Goal: Check status: Verify the current state of an ongoing process or item

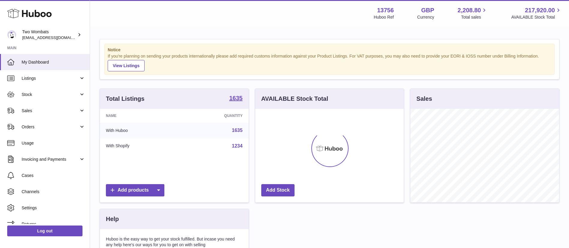
scroll to position [94, 148]
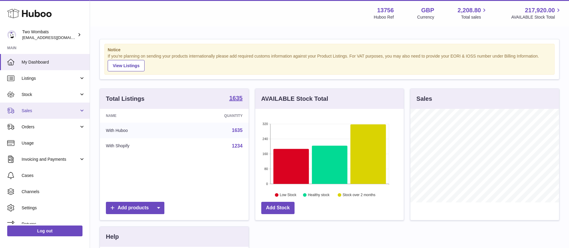
click at [58, 106] on link "Sales" at bounding box center [45, 111] width 90 height 16
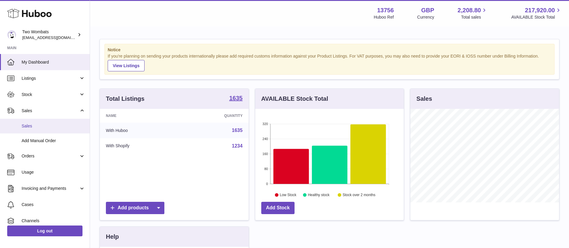
click at [44, 124] on span "Sales" at bounding box center [54, 126] width 64 height 6
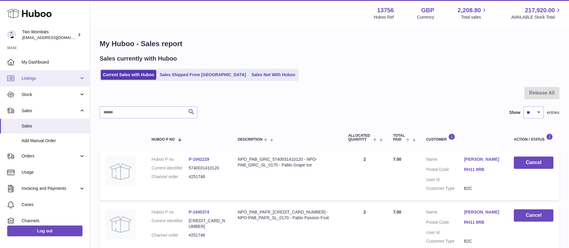
click at [61, 82] on link "Listings" at bounding box center [45, 78] width 90 height 16
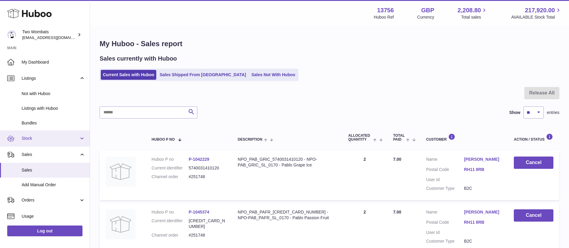
scroll to position [81, 0]
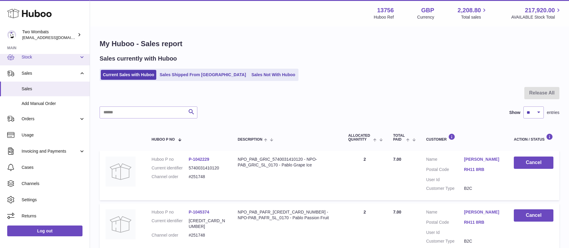
click at [66, 58] on span "Stock" at bounding box center [50, 57] width 57 height 6
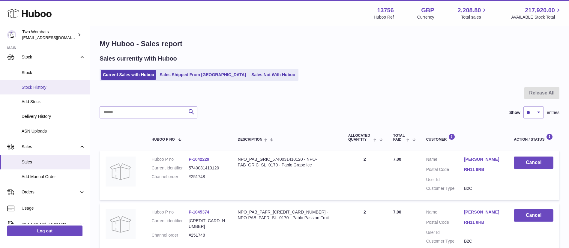
click at [64, 84] on link "Stock History" at bounding box center [45, 87] width 90 height 15
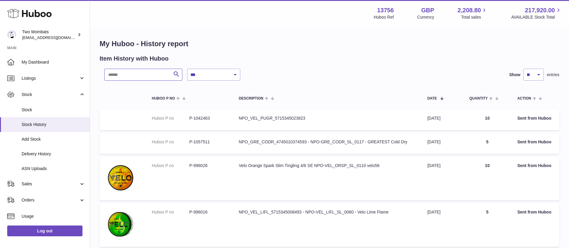
paste input "*******"
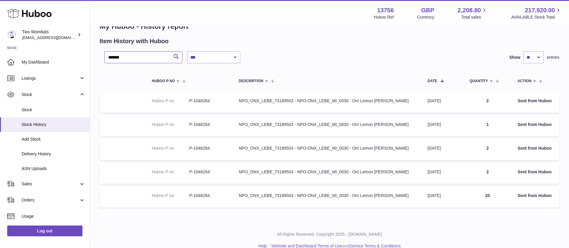
scroll to position [27, 0]
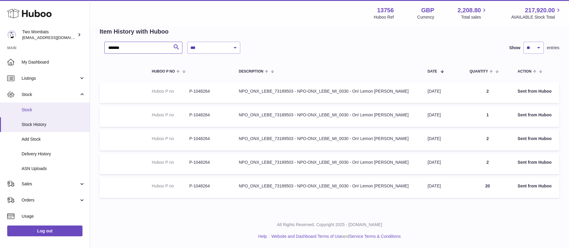
type input "*******"
click at [45, 106] on link "Stock" at bounding box center [45, 110] width 90 height 15
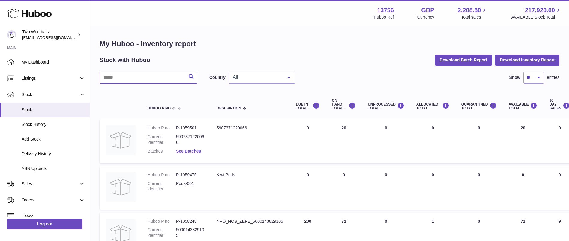
paste input "*******"
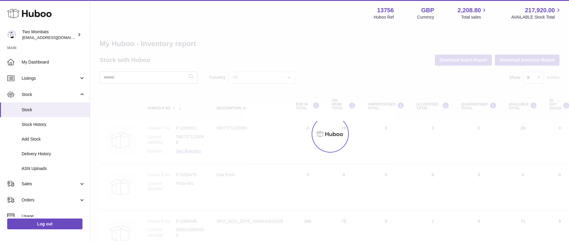
type input "*******"
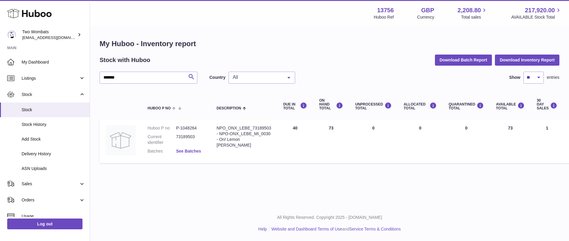
click at [187, 151] on link "See Batches" at bounding box center [188, 151] width 25 height 5
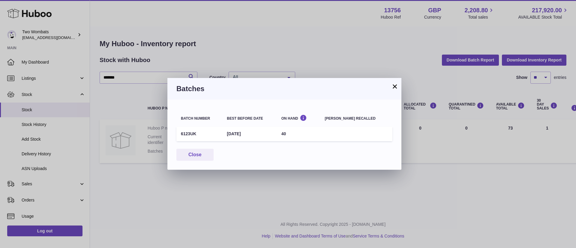
click at [396, 84] on button "×" at bounding box center [394, 86] width 7 height 7
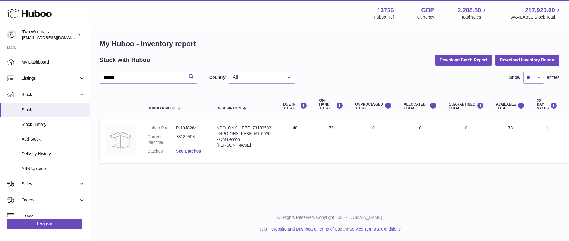
click at [398, 147] on td "ALLOCATED Total 0" at bounding box center [420, 141] width 45 height 44
click at [187, 152] on link "See Batches" at bounding box center [188, 151] width 25 height 5
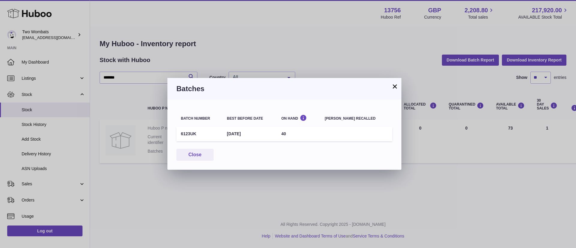
drag, startPoint x: 395, startPoint y: 87, endPoint x: 460, endPoint y: 210, distance: 139.0
click at [395, 86] on button "×" at bounding box center [394, 86] width 7 height 7
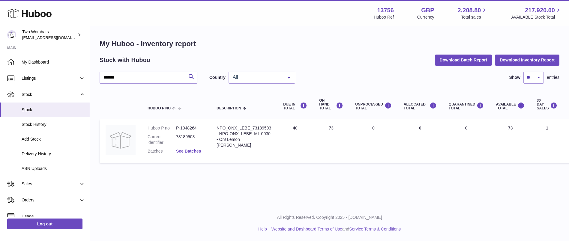
click at [331, 130] on td "ON HAND Total 73" at bounding box center [331, 141] width 36 height 44
click at [300, 146] on td "DUE IN Total 40" at bounding box center [295, 141] width 36 height 44
